Goal: Task Accomplishment & Management: Manage account settings

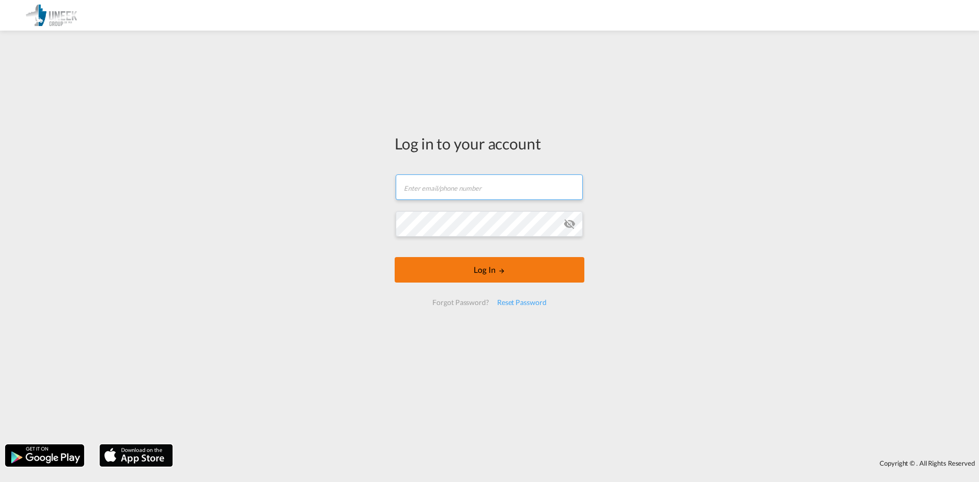
type input "[EMAIL_ADDRESS][DOMAIN_NAME]"
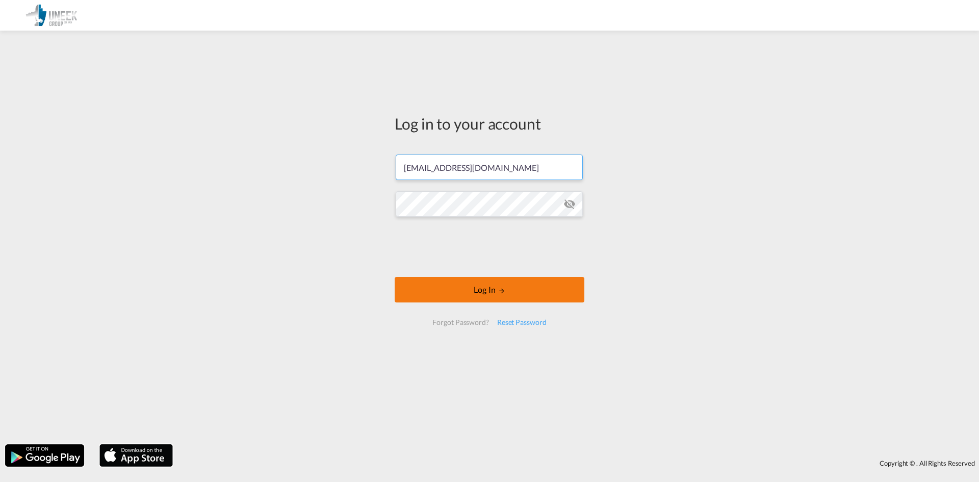
click at [500, 269] on div at bounding box center [489, 248] width 155 height 42
click at [484, 287] on button "Log In" at bounding box center [490, 289] width 190 height 25
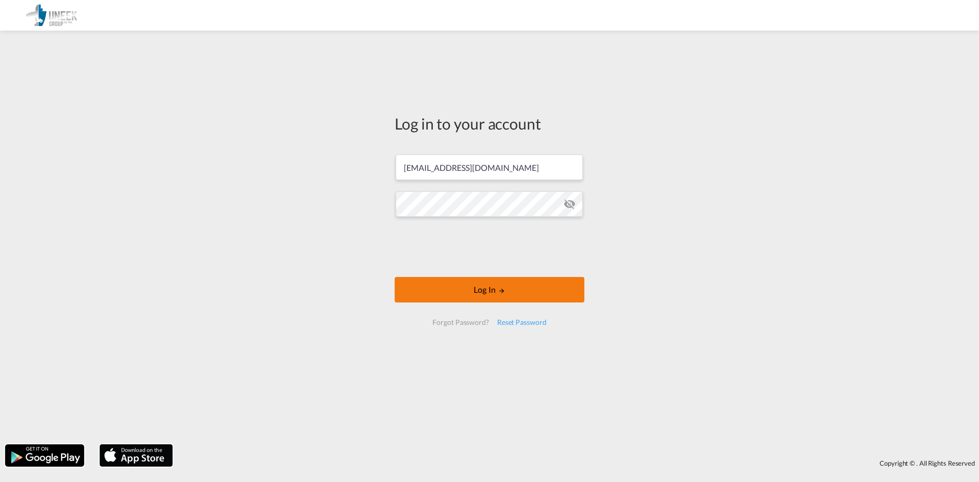
click at [484, 287] on button "Log In" at bounding box center [490, 289] width 190 height 25
click at [492, 284] on button "Log In" at bounding box center [490, 289] width 190 height 25
